Goal: Task Accomplishment & Management: Complete application form

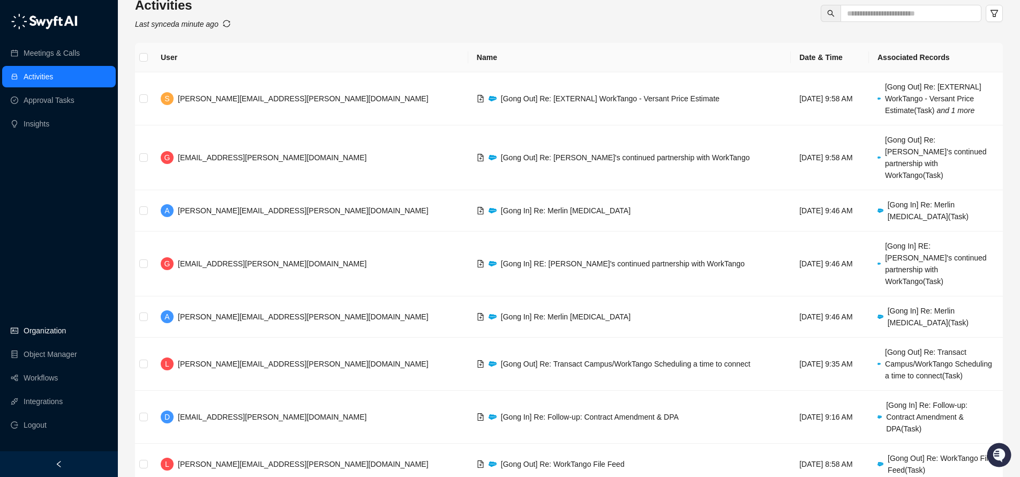
click at [59, 329] on link "Organization" at bounding box center [45, 330] width 42 height 21
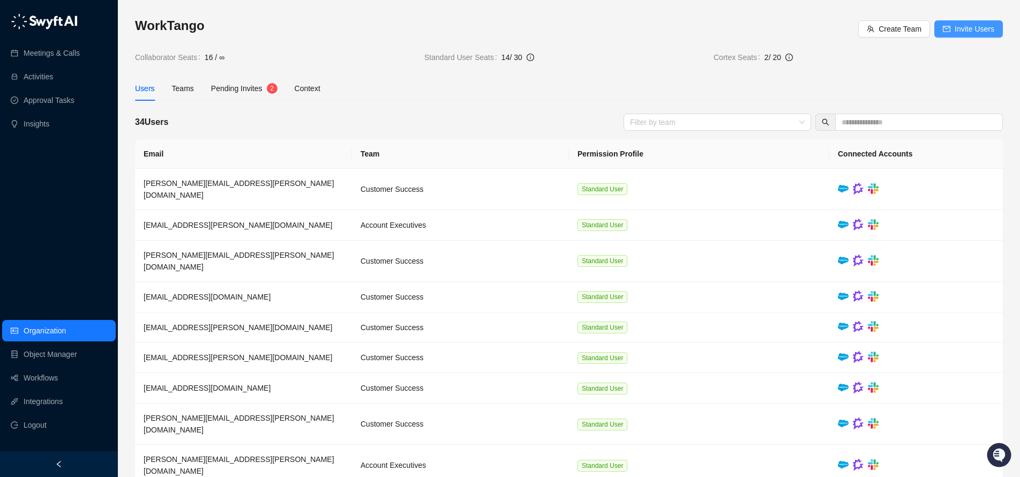
click at [967, 26] on span "Invite Users" at bounding box center [975, 29] width 40 height 12
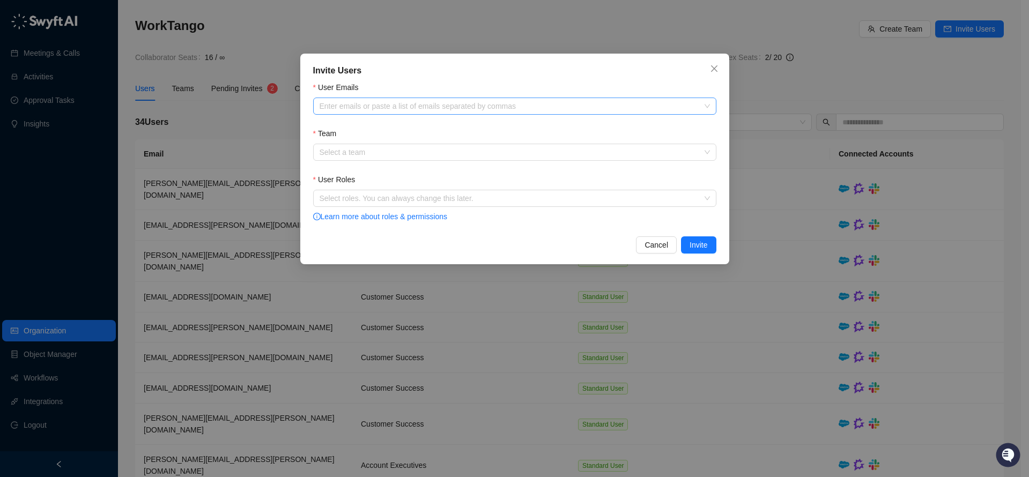
click at [377, 102] on div at bounding box center [509, 106] width 388 height 8
paste input "**********"
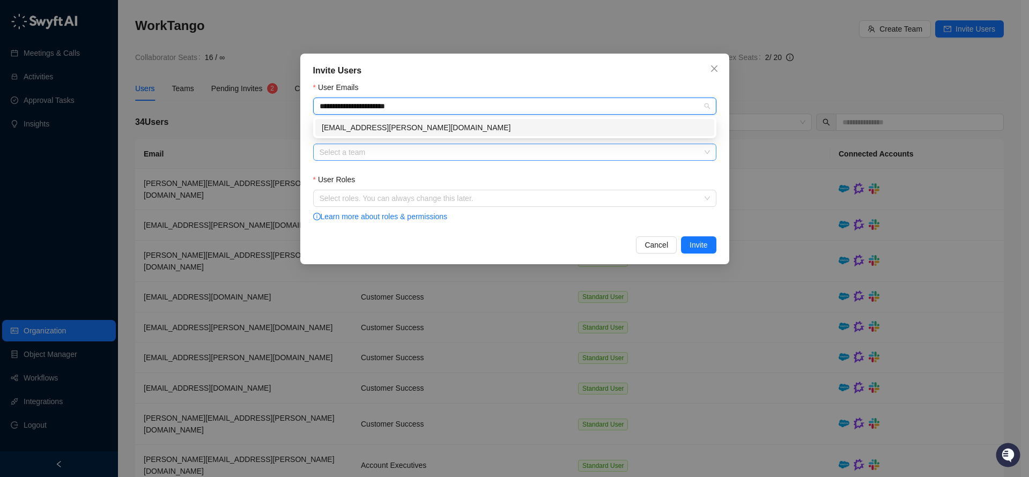
type input "**********"
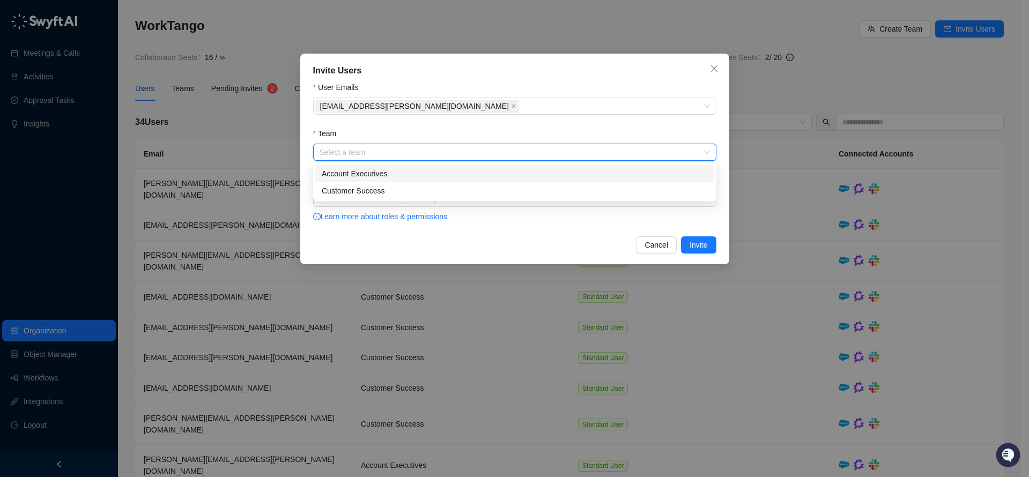
click at [403, 154] on input "Team" at bounding box center [511, 152] width 384 height 16
click at [399, 189] on div "Customer Success" at bounding box center [515, 191] width 386 height 12
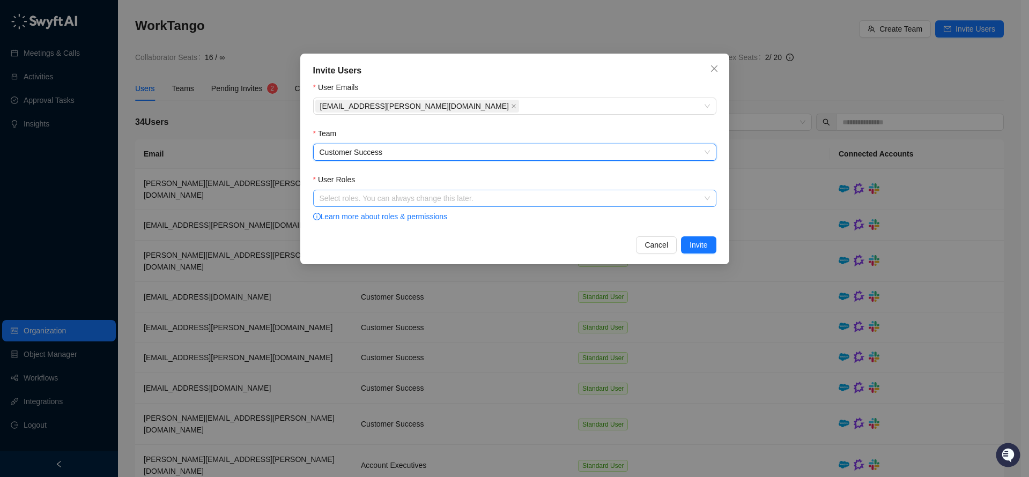
click at [416, 202] on div at bounding box center [509, 199] width 388 height 8
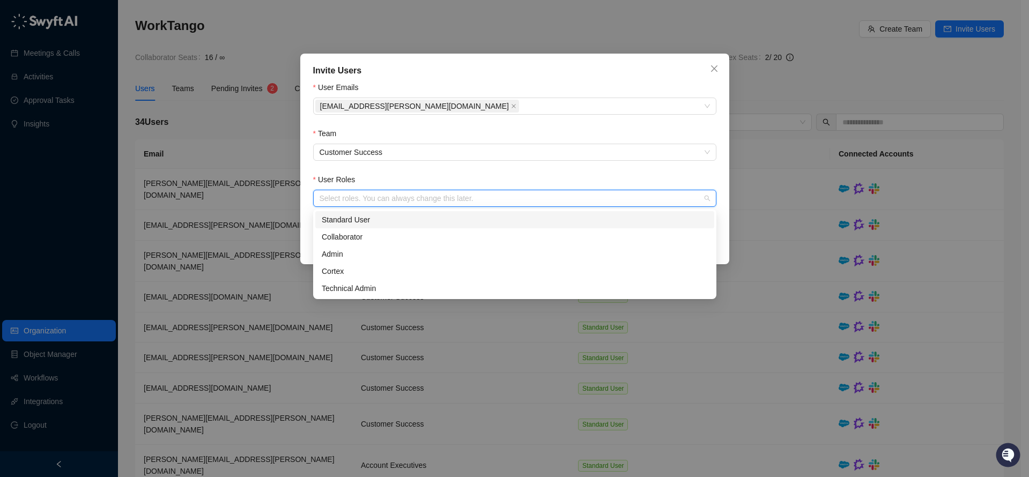
click at [398, 220] on div "Standard User" at bounding box center [515, 220] width 386 height 12
click at [464, 174] on div "User Roles" at bounding box center [514, 182] width 403 height 16
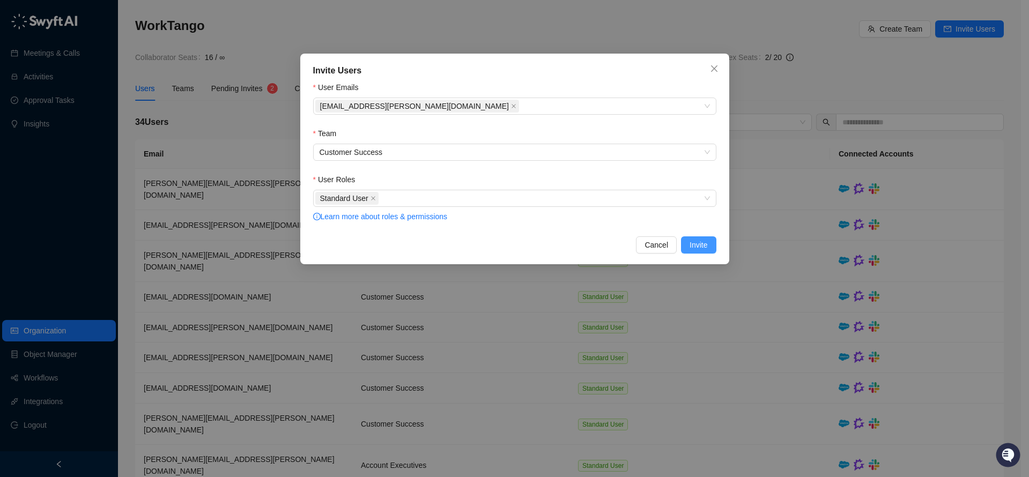
click at [693, 245] on span "Invite" at bounding box center [698, 245] width 18 height 12
